Goal: Task Accomplishment & Management: Manage account settings

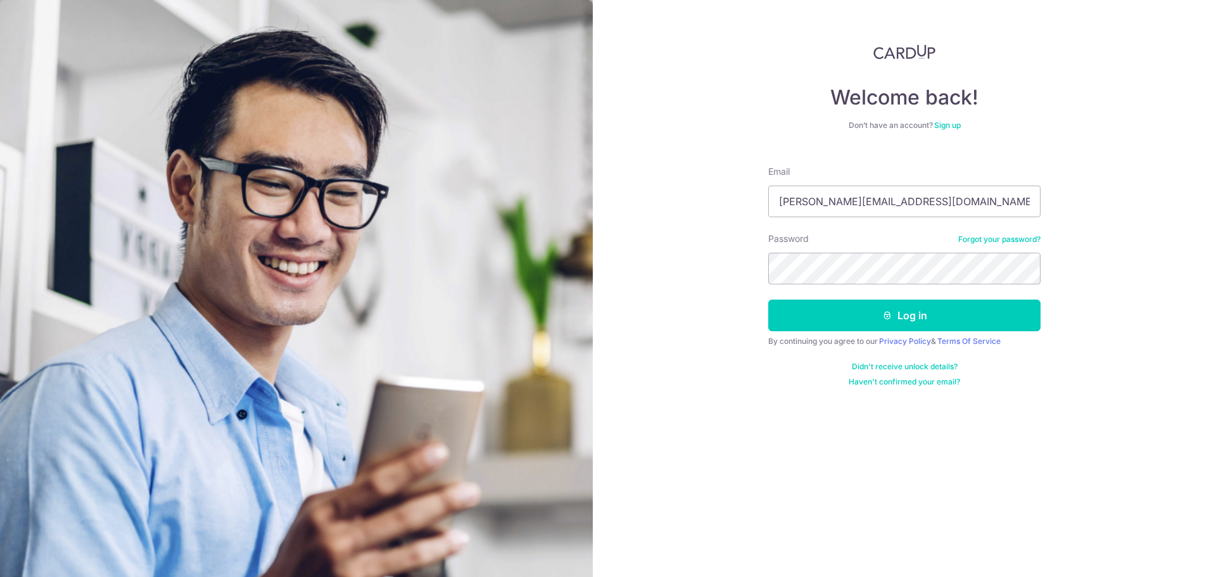
click at [768, 300] on button "Log in" at bounding box center [904, 316] width 272 height 32
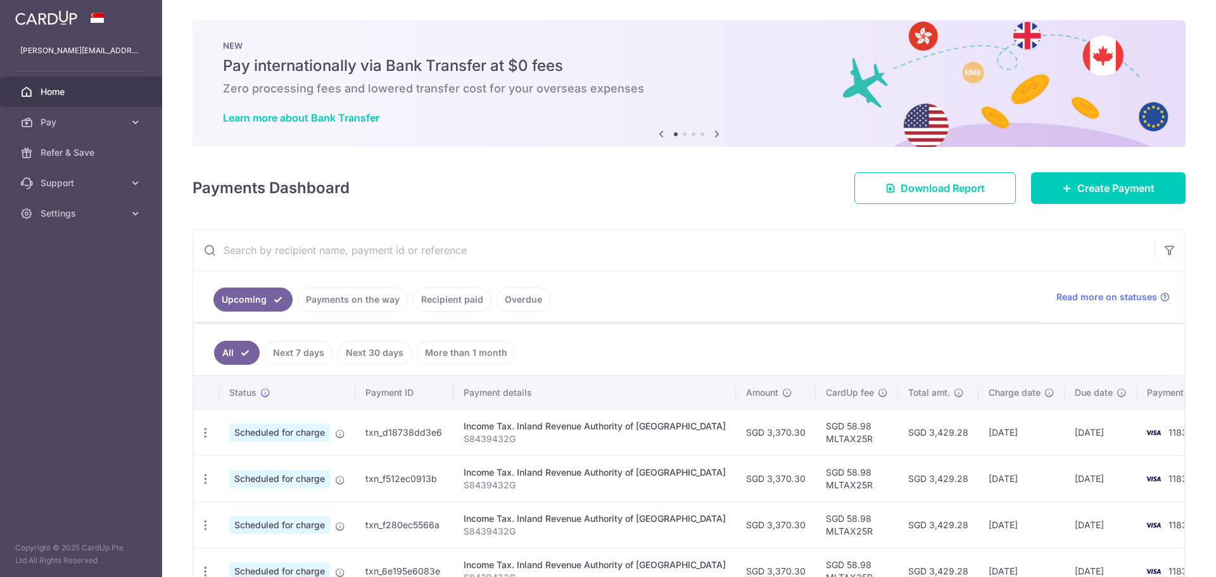
click at [262, 297] on link "Upcoming" at bounding box center [252, 300] width 79 height 24
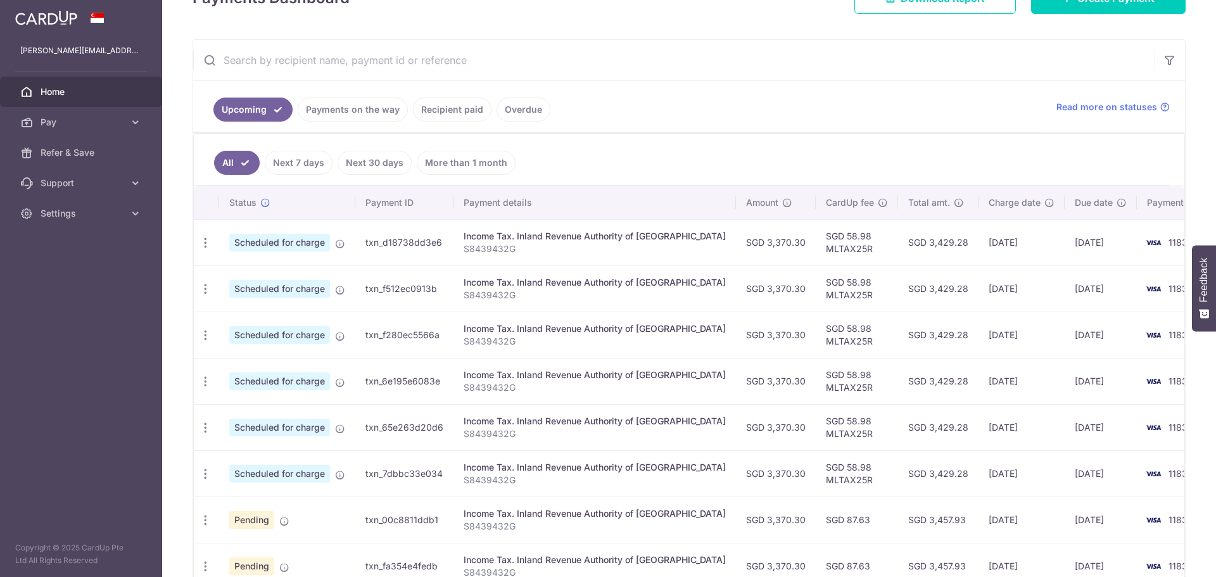
scroll to position [205, 0]
click at [206, 245] on icon "button" at bounding box center [205, 242] width 13 height 13
click at [274, 280] on span "Update payment" at bounding box center [273, 277] width 86 height 15
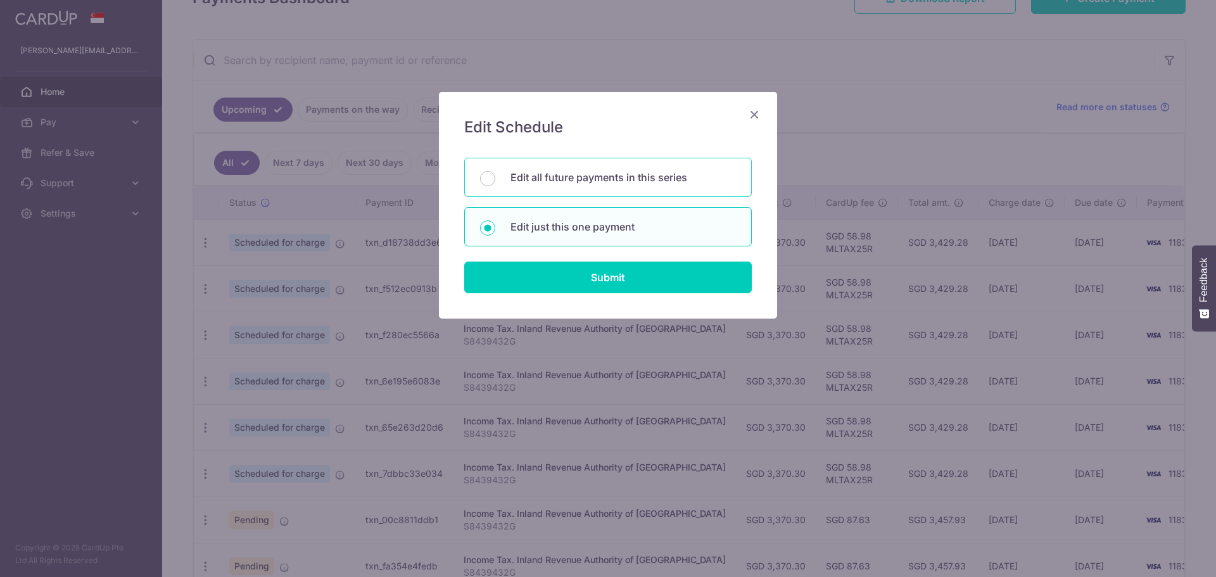
click at [583, 178] on p "Edit all future payments in this series" at bounding box center [622, 177] width 225 height 15
click at [495, 178] on input "Edit all future payments in this series" at bounding box center [487, 178] width 15 height 15
radio input "true"
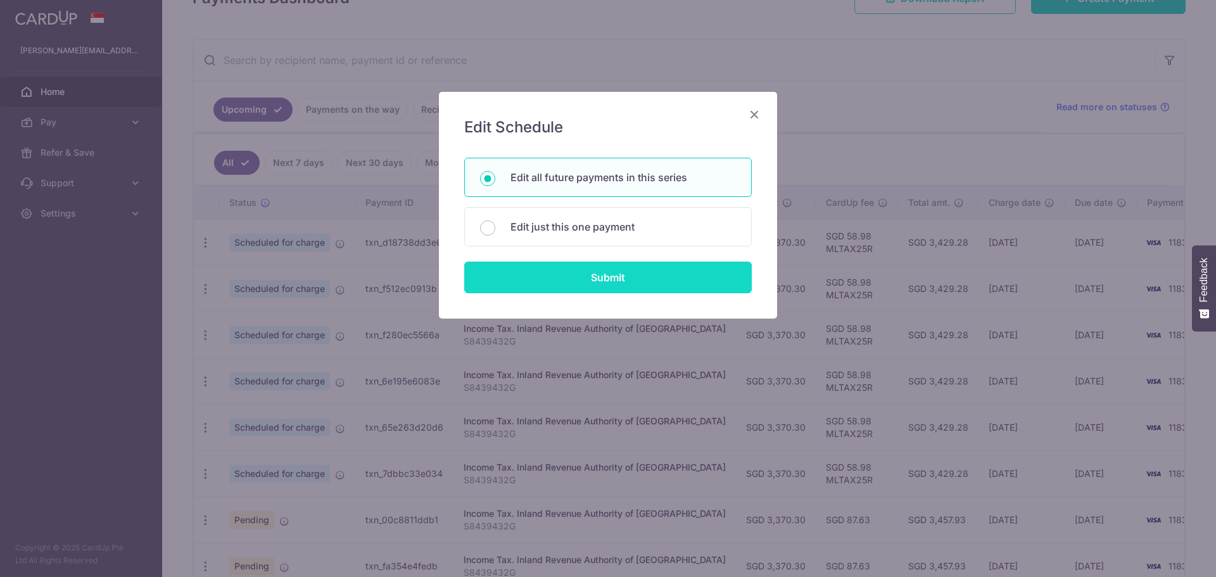
click at [624, 281] on input "Submit" at bounding box center [608, 278] width 288 height 32
radio input "true"
type input "3,370.30"
type input "S8439432G"
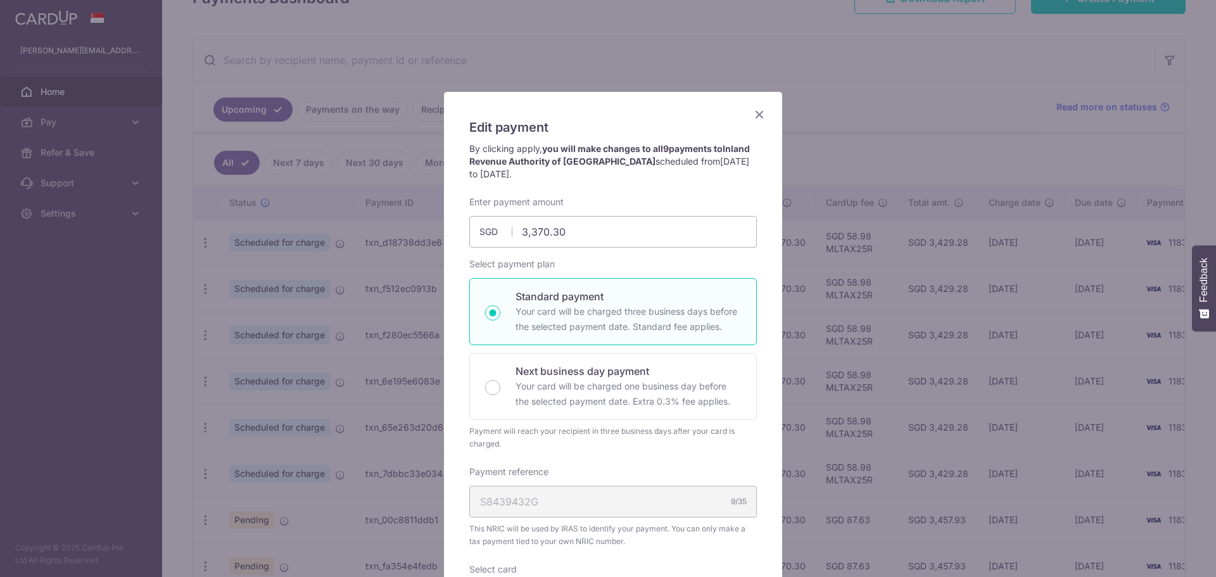
scroll to position [0, 0]
drag, startPoint x: 588, startPoint y: 229, endPoint x: 374, endPoint y: 218, distance: 214.3
click at [388, 221] on div "Edit payment By clicking apply, you will make changes to all 9 payments to Inla…" at bounding box center [608, 288] width 1216 height 577
type input "4,203.30"
click at [850, 121] on div "Edit payment By clicking apply, you will make changes to all 9 payments to Inla…" at bounding box center [608, 288] width 1216 height 577
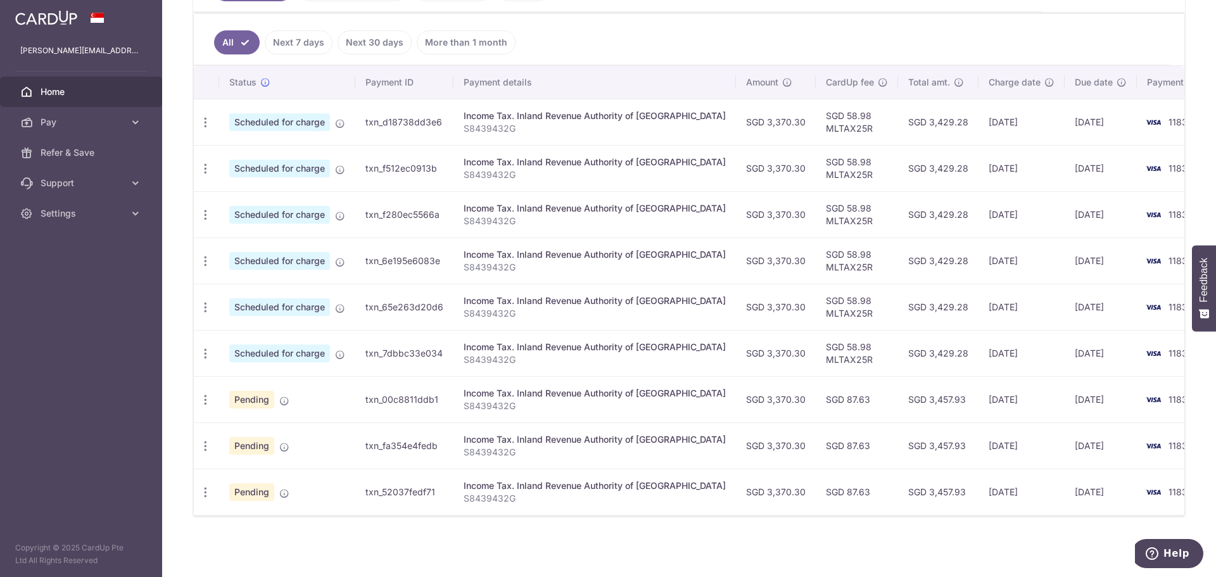
scroll to position [269, 0]
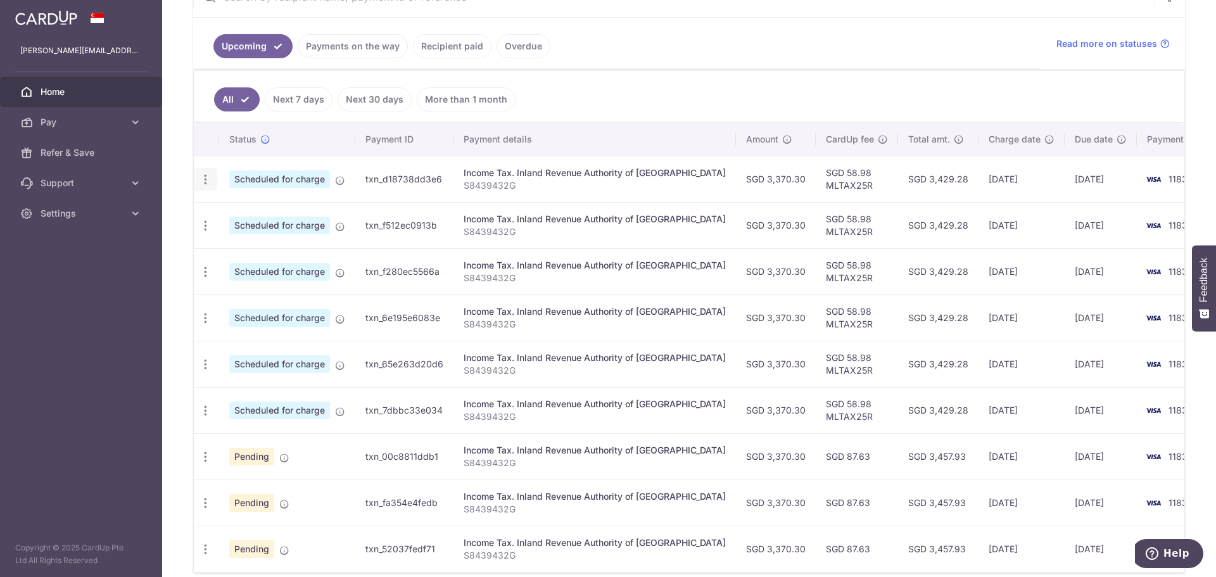
click at [210, 177] on icon "button" at bounding box center [205, 179] width 13 height 13
click at [248, 222] on link "Update payment" at bounding box center [260, 214] width 132 height 30
radio input "true"
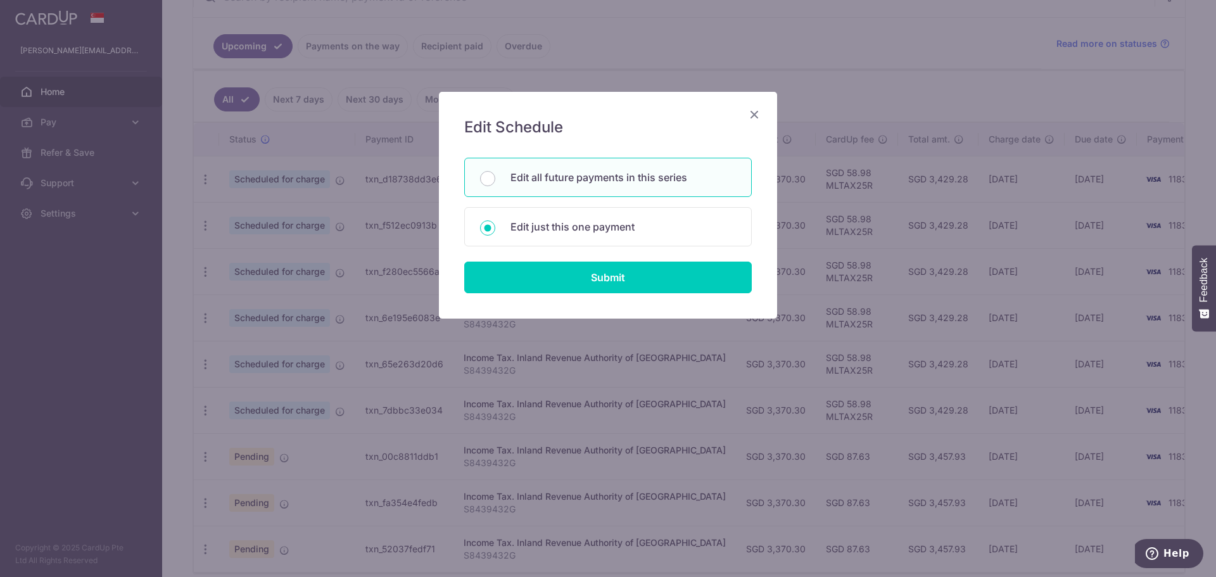
click at [612, 187] on div "Edit all future payments in this series" at bounding box center [608, 177] width 288 height 39
radio input "true"
click at [629, 282] on input "Submit" at bounding box center [608, 278] width 288 height 32
type input "3,370.30"
radio input "true"
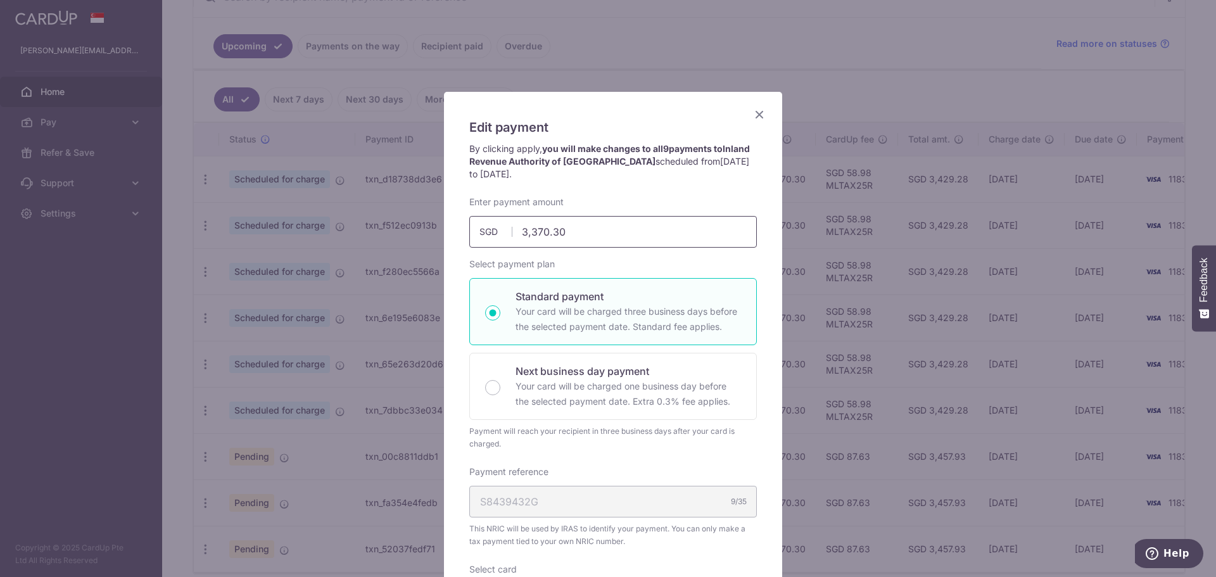
drag, startPoint x: 624, startPoint y: 228, endPoint x: 469, endPoint y: 228, distance: 155.8
click at [469, 228] on input "3,370.30" at bounding box center [613, 232] width 288 height 32
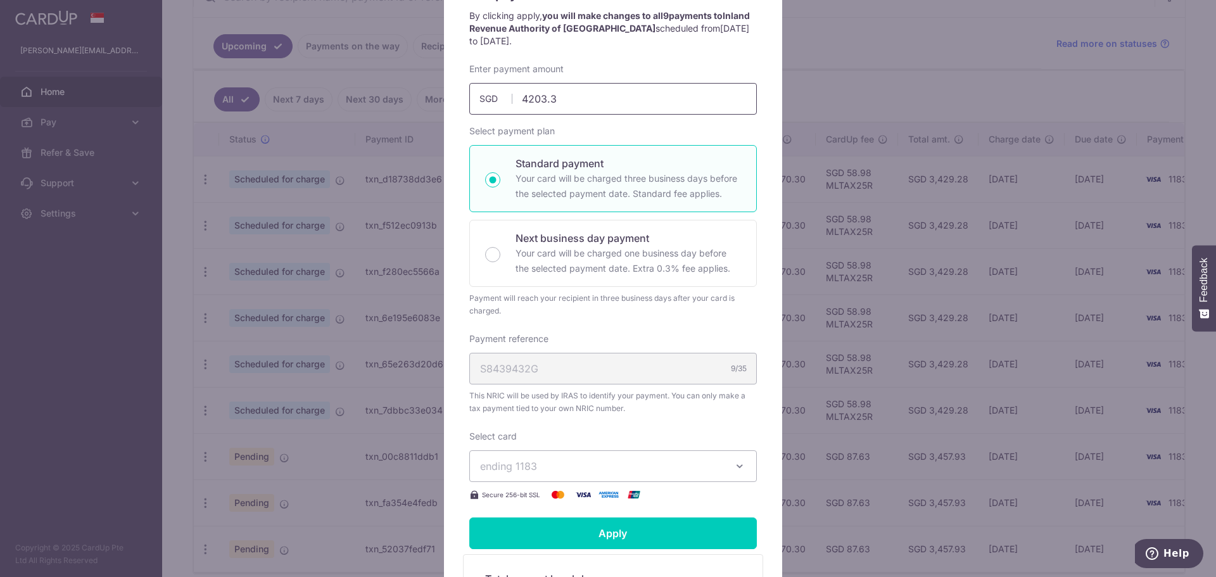
scroll to position [323, 0]
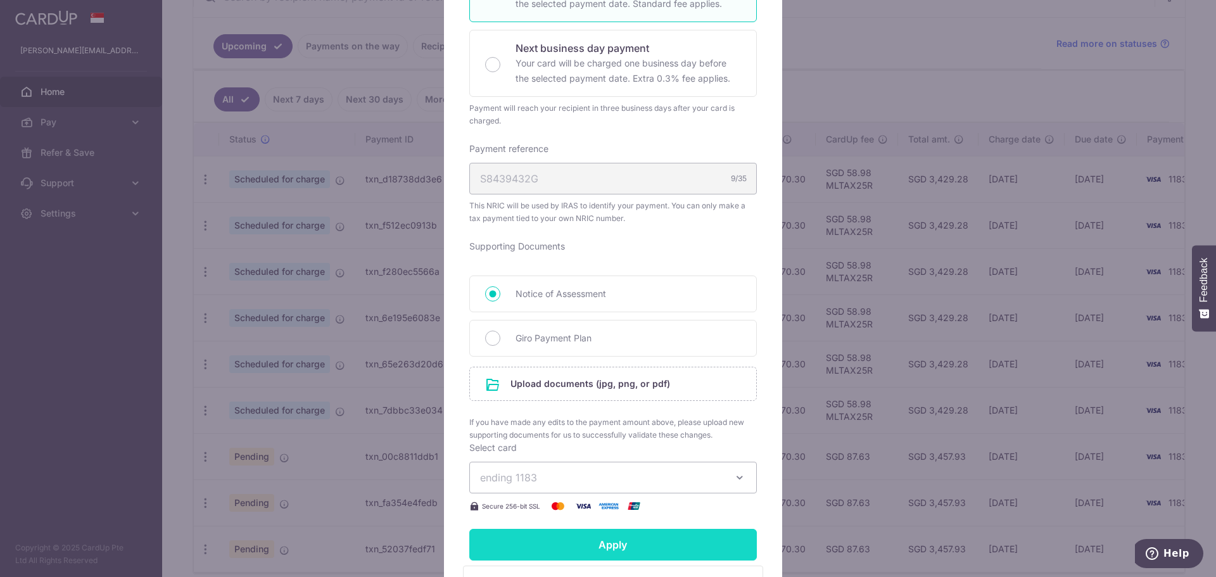
type input "4,203.30"
click at [598, 547] on input "Apply" at bounding box center [613, 545] width 288 height 32
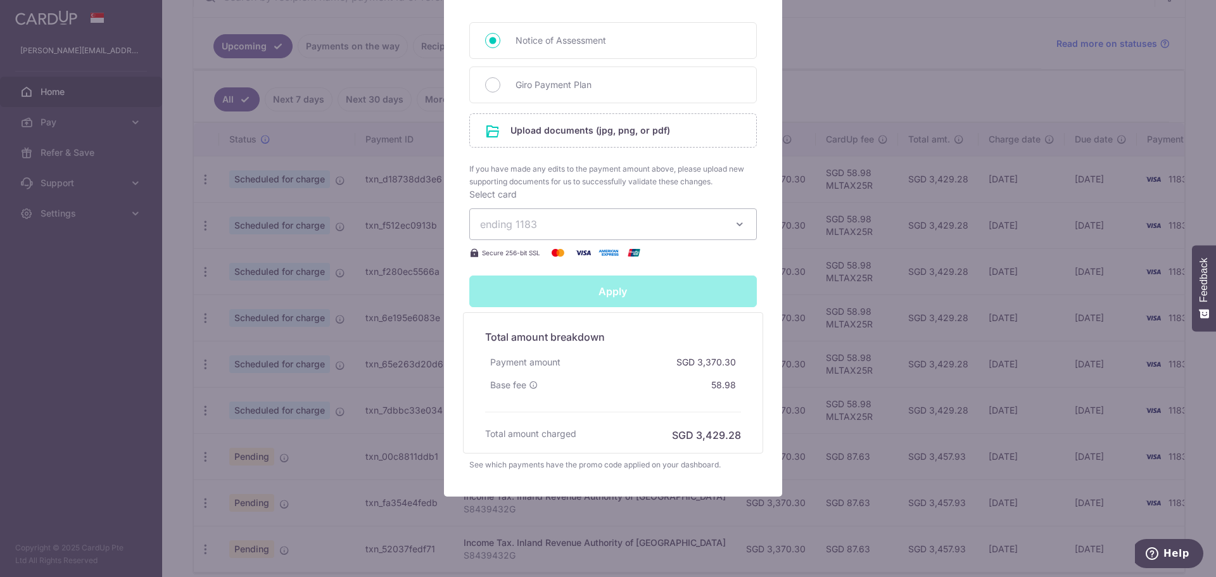
type input "Successfully Applied"
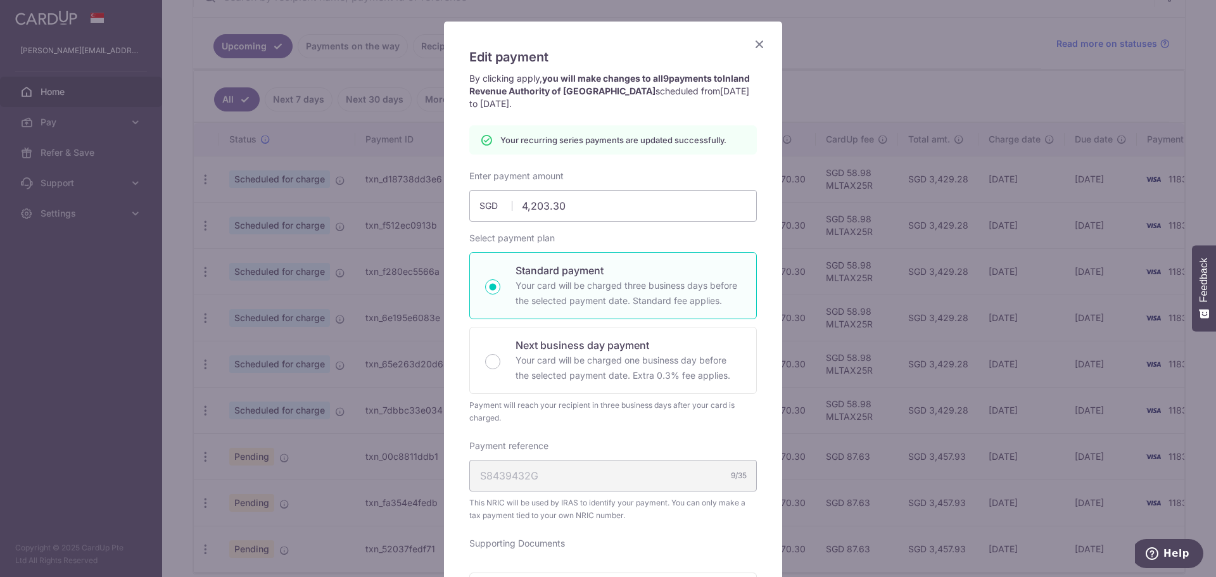
scroll to position [51, 0]
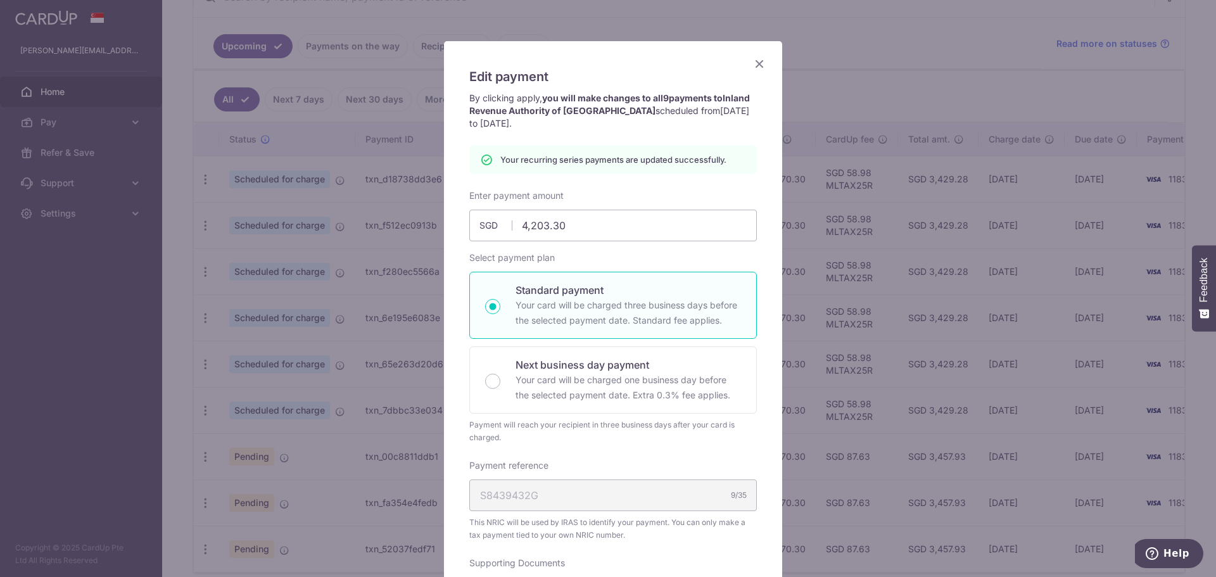
click at [752, 59] on icon "Close" at bounding box center [759, 64] width 15 height 16
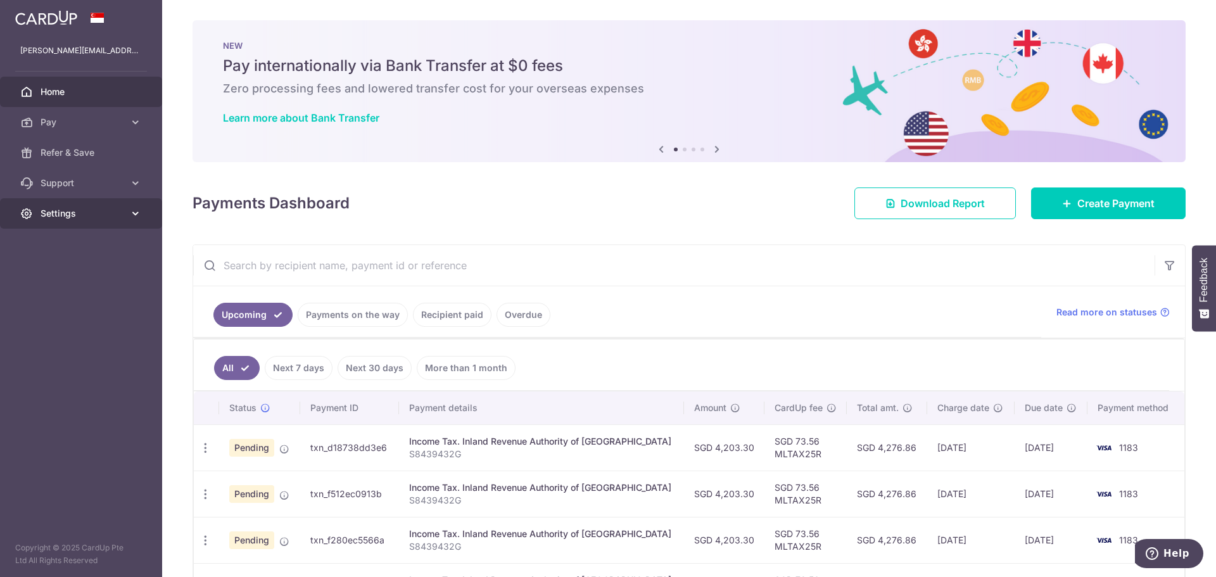
click at [123, 213] on span "Settings" at bounding box center [83, 213] width 84 height 13
click at [73, 278] on span "Logout" at bounding box center [83, 274] width 84 height 13
